Goal: Task Accomplishment & Management: Use online tool/utility

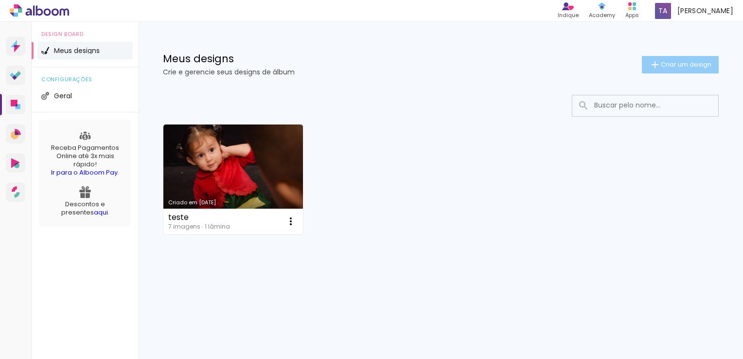
click at [685, 63] on span "Criar um design" at bounding box center [686, 64] width 51 height 6
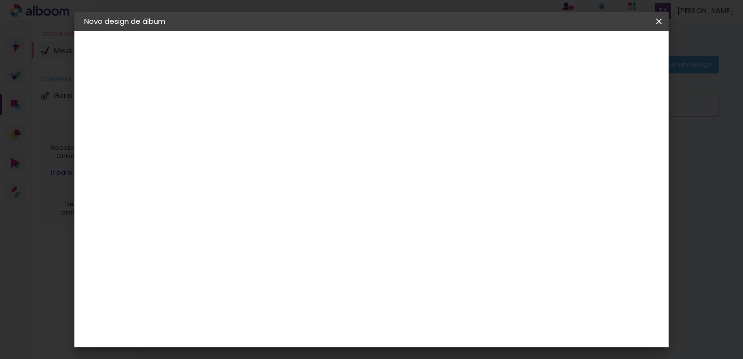
click at [243, 137] on input at bounding box center [243, 130] width 0 height 15
type input "TESTE"
type paper-input "TESTE"
click at [0, 0] on slot "Avançar" at bounding box center [0, 0] width 0 height 0
click at [298, 182] on input at bounding box center [268, 185] width 98 height 12
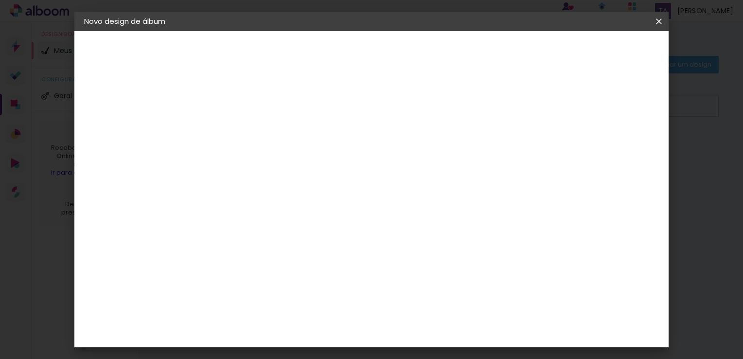
type input "S"
click at [0, 0] on slot "Tamanho Livre" at bounding box center [0, 0] width 0 height 0
